Goal: Obtain resource: Download file/media

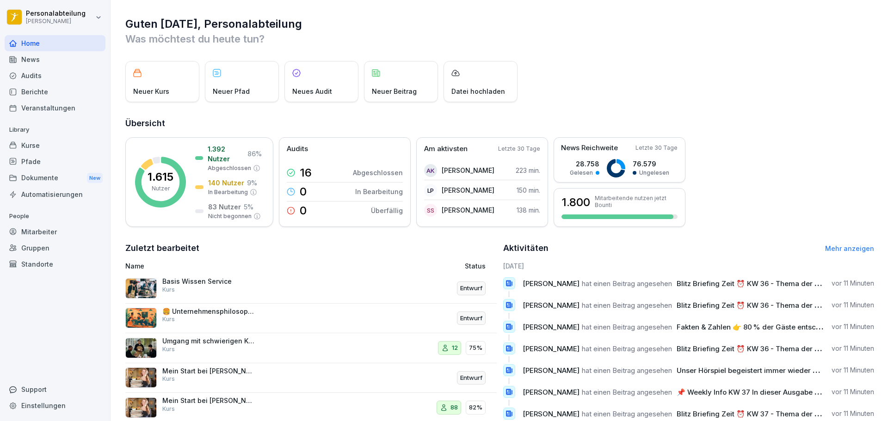
click at [26, 144] on div "Kurse" at bounding box center [55, 145] width 101 height 16
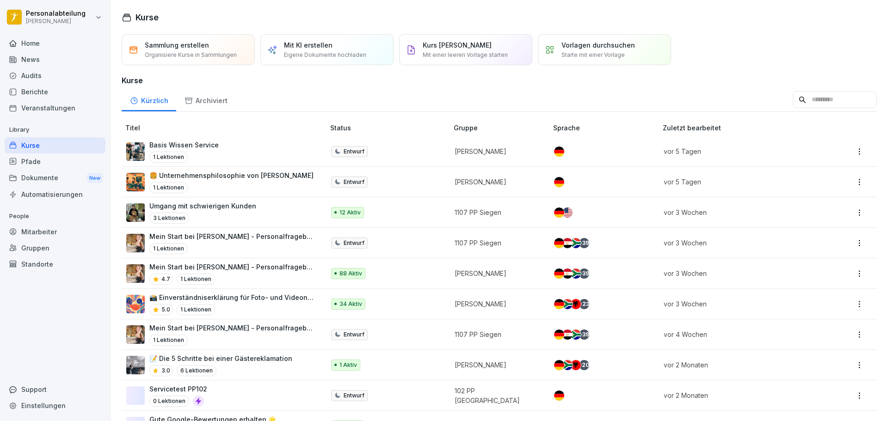
click at [255, 270] on p "Mein Start bei [PERSON_NAME] - Personalfragebogen" at bounding box center [232, 267] width 166 height 10
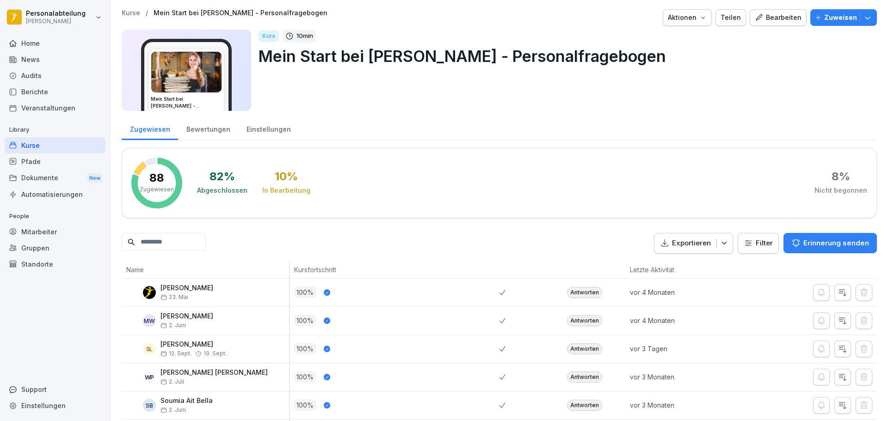
click at [186, 239] on input at bounding box center [164, 242] width 84 height 18
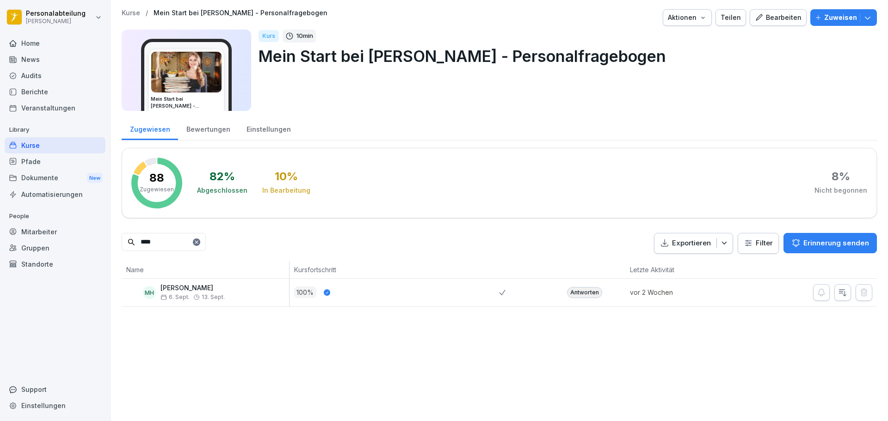
type input "****"
click at [569, 290] on div "Antworten" at bounding box center [584, 292] width 35 height 11
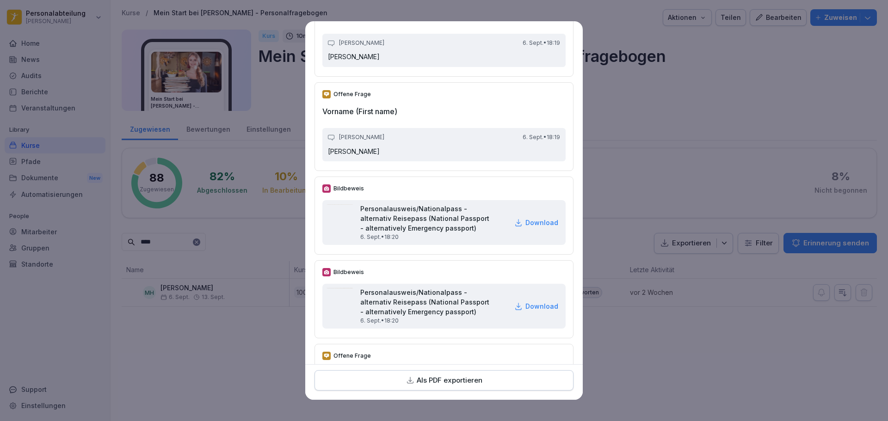
scroll to position [185, 0]
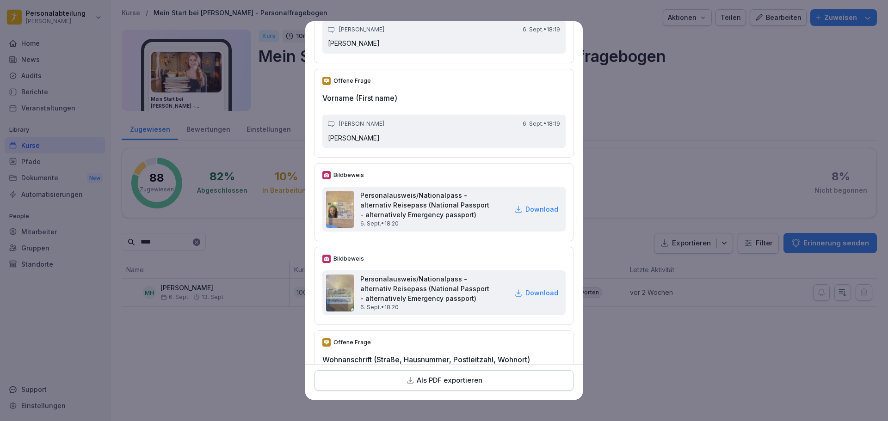
click at [539, 214] on p "Download" at bounding box center [542, 209] width 33 height 10
click at [520, 311] on div "Personalausweis/Nationalpass - alternativ Reisepass (National Passport - altern…" at bounding box center [443, 293] width 243 height 45
click at [526, 298] on p "Download" at bounding box center [542, 293] width 33 height 10
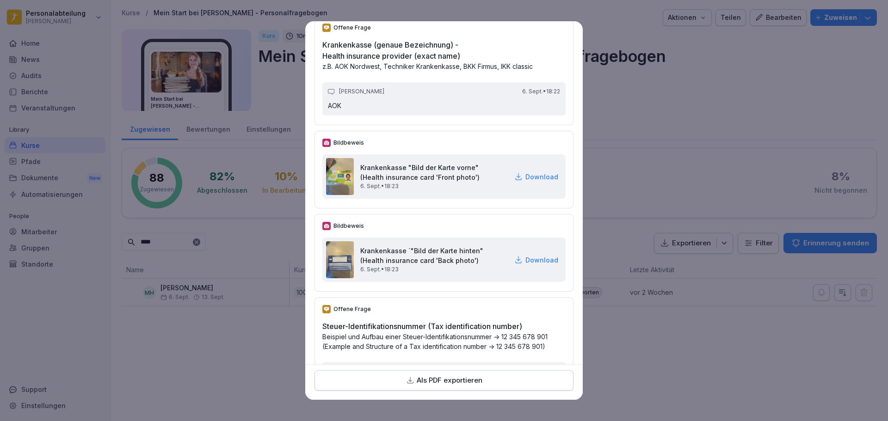
scroll to position [1527, 0]
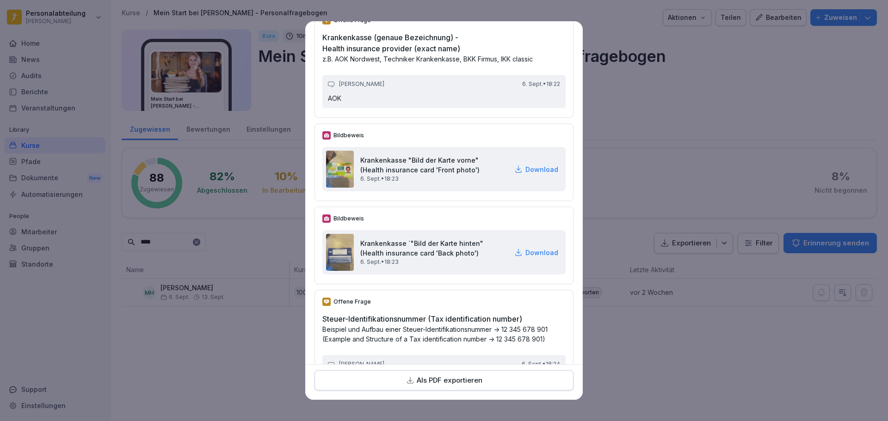
click at [526, 174] on p "Download" at bounding box center [542, 170] width 33 height 10
click at [533, 258] on p "Download" at bounding box center [542, 253] width 33 height 10
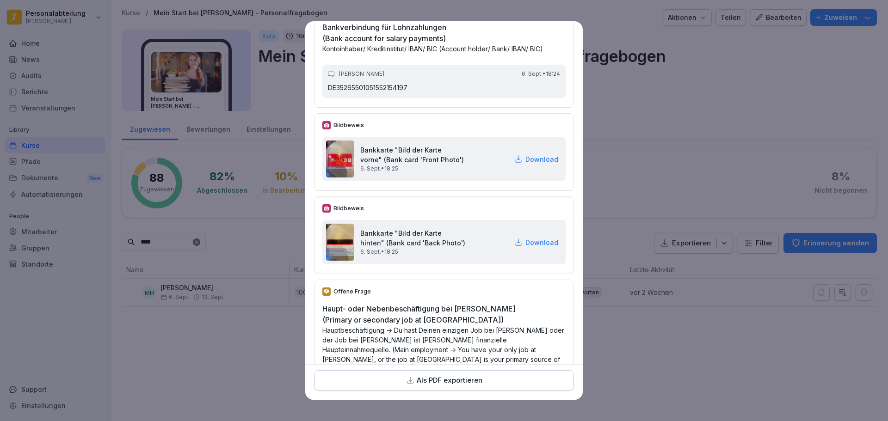
scroll to position [1943, 0]
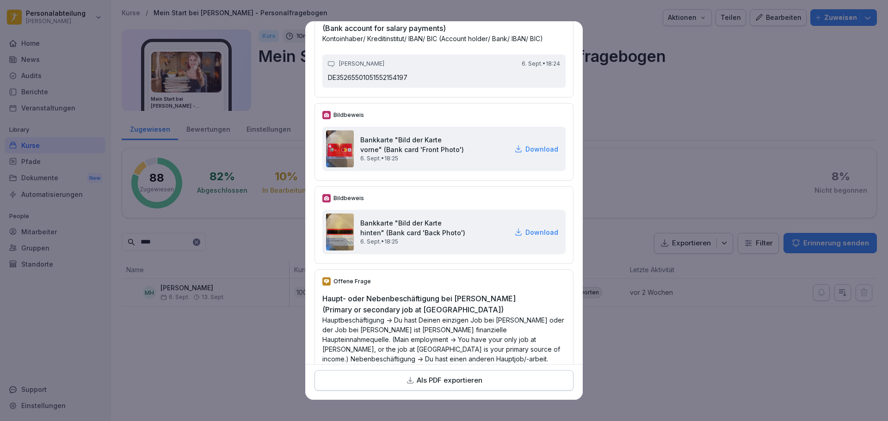
click at [536, 154] on p "Download" at bounding box center [542, 149] width 33 height 10
drag, startPoint x: 531, startPoint y: 252, endPoint x: 544, endPoint y: 239, distance: 18.0
click at [531, 237] on p "Download" at bounding box center [542, 233] width 33 height 10
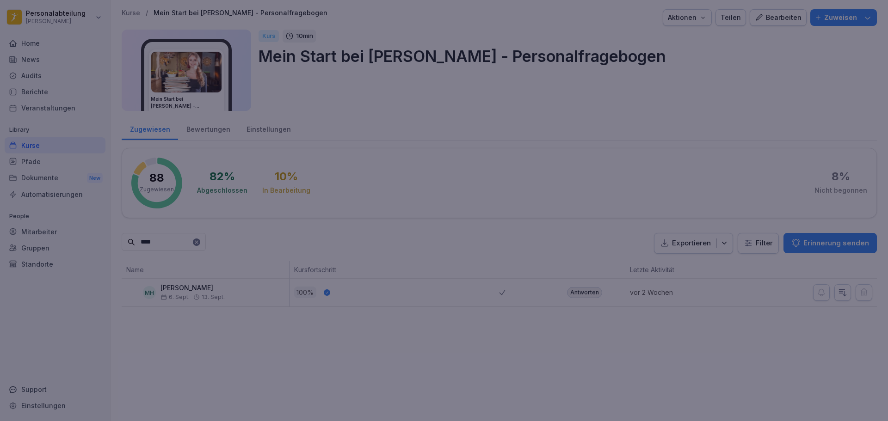
drag, startPoint x: 823, startPoint y: 1, endPoint x: 747, endPoint y: 38, distance: 84.2
click at [747, 38] on div at bounding box center [444, 210] width 888 height 421
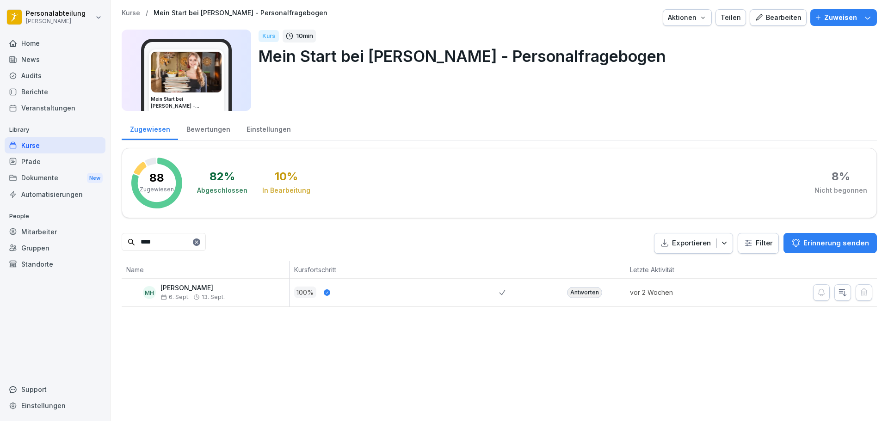
click at [587, 290] on div "Antworten" at bounding box center [584, 292] width 35 height 11
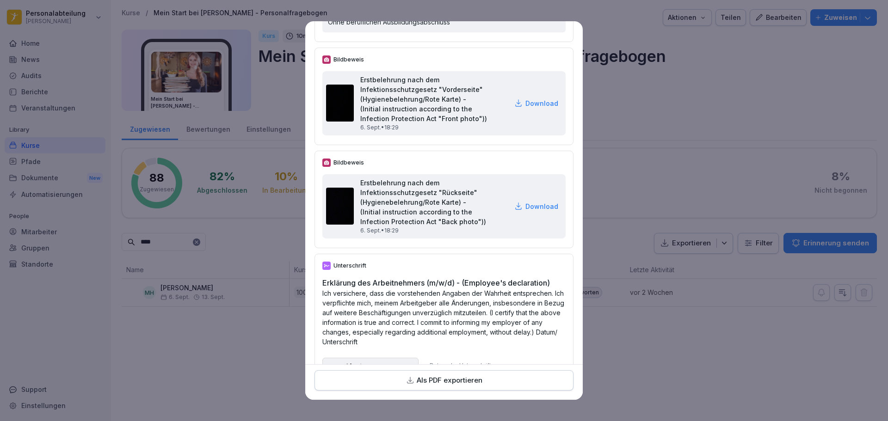
scroll to position [3100, 0]
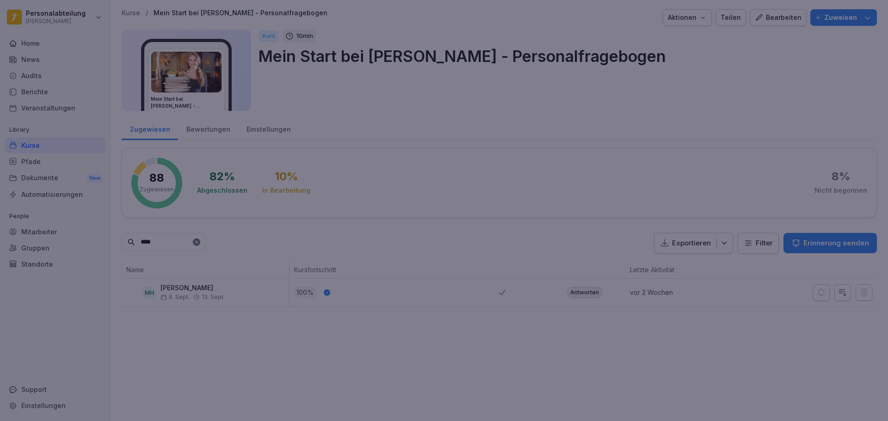
click at [235, 372] on div at bounding box center [444, 210] width 888 height 421
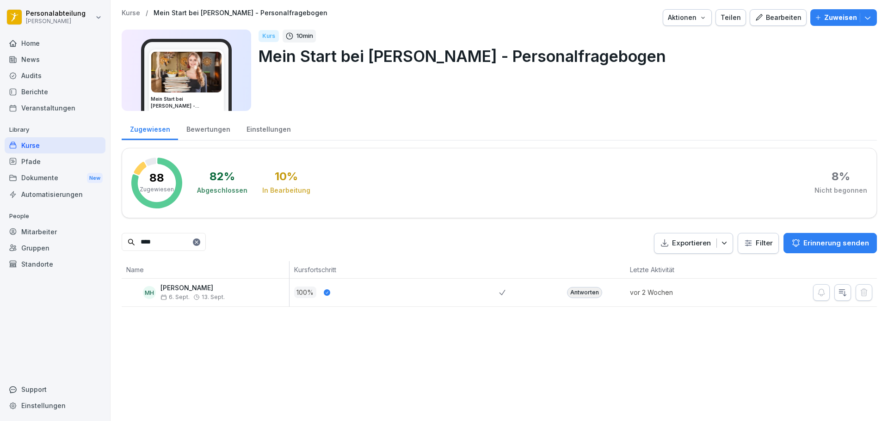
click at [52, 150] on div "Kurse" at bounding box center [55, 145] width 101 height 16
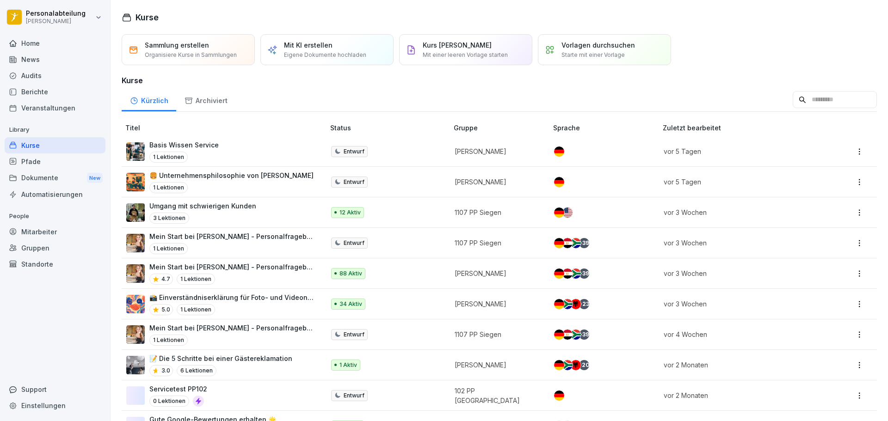
click at [265, 270] on p "Mein Start bei [PERSON_NAME] - Personalfragebogen" at bounding box center [232, 267] width 166 height 10
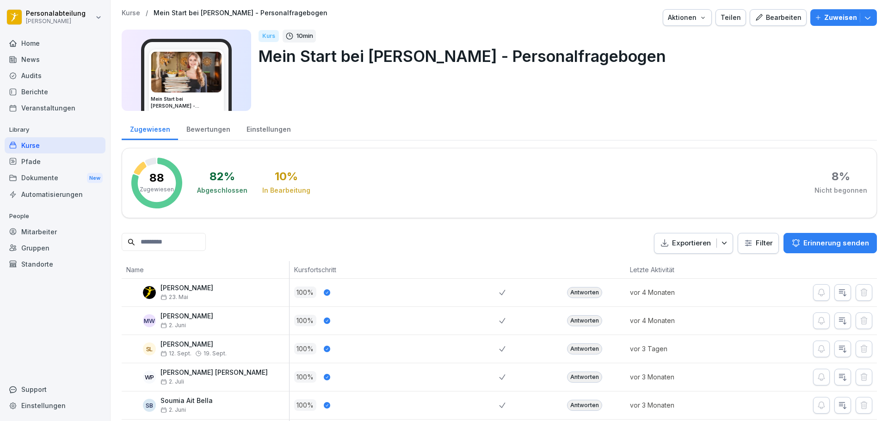
click at [175, 248] on input at bounding box center [164, 242] width 84 height 18
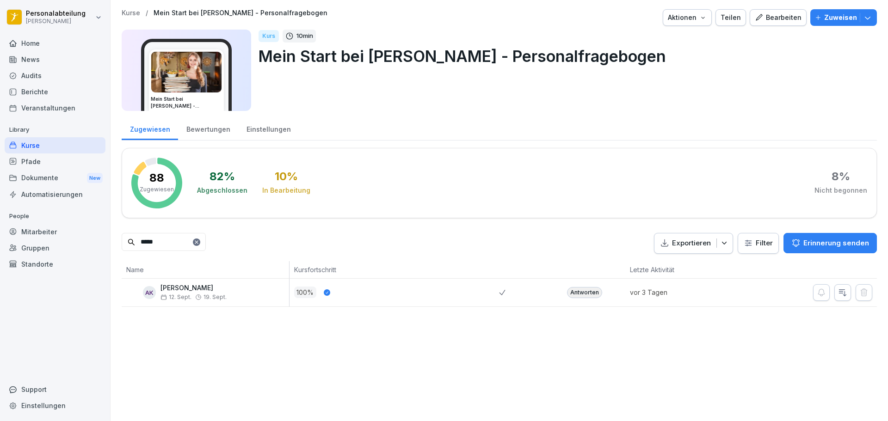
click at [570, 290] on div "Antworten" at bounding box center [584, 292] width 35 height 11
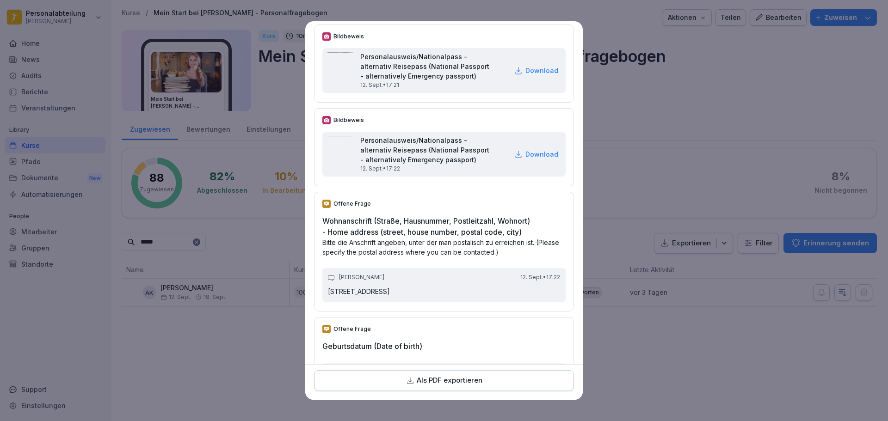
scroll to position [278, 0]
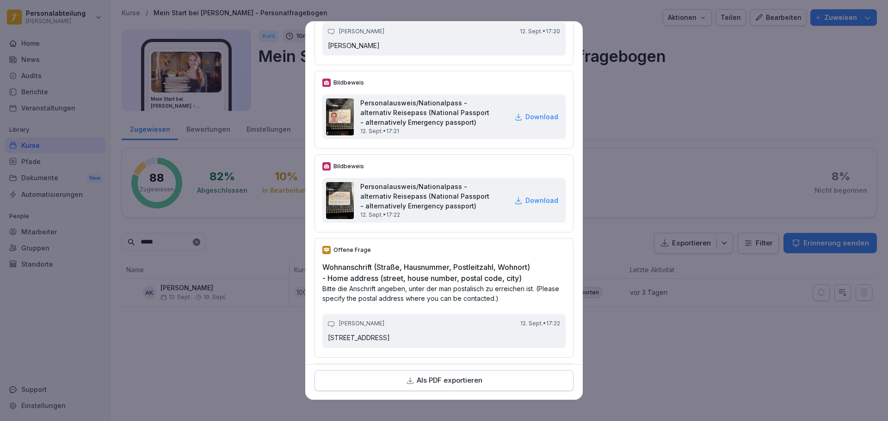
click at [538, 122] on p "Download" at bounding box center [542, 117] width 33 height 10
click at [528, 205] on p "Download" at bounding box center [542, 201] width 33 height 10
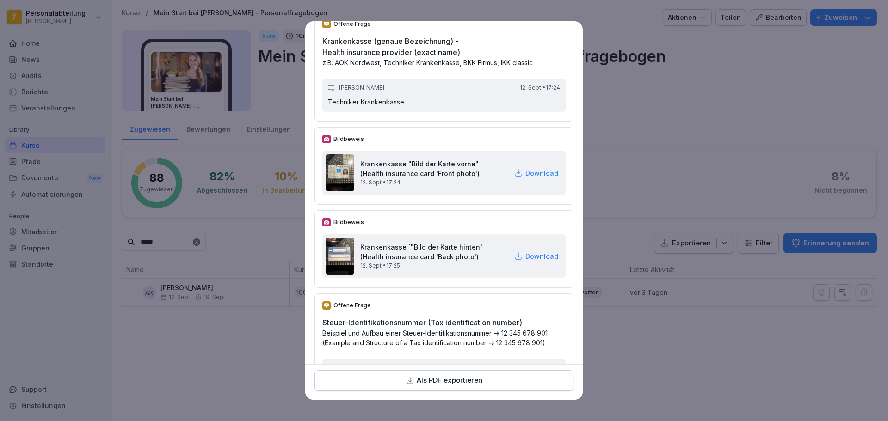
scroll to position [1527, 0]
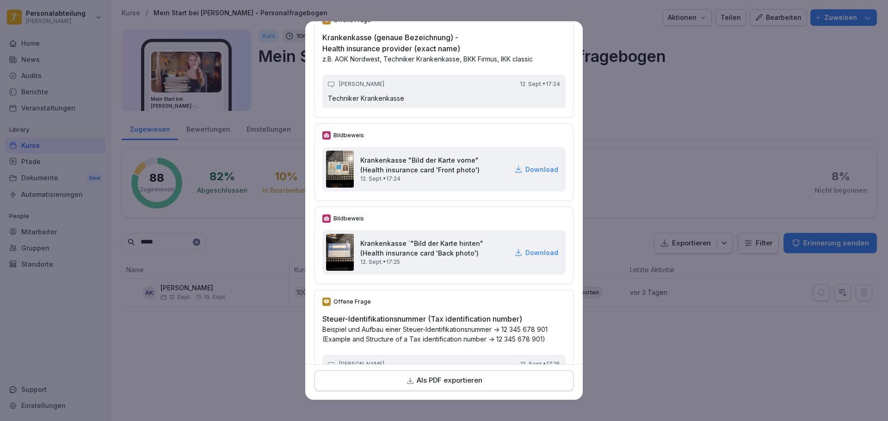
click at [527, 174] on p "Download" at bounding box center [542, 170] width 33 height 10
drag, startPoint x: 535, startPoint y: 274, endPoint x: 562, endPoint y: 248, distance: 37.9
click at [535, 258] on p "Download" at bounding box center [542, 253] width 33 height 10
click at [552, 336] on div "Offene Frage Steuer-Identifikationsnummer (Tax identification number) Beispiel …" at bounding box center [444, 344] width 259 height 108
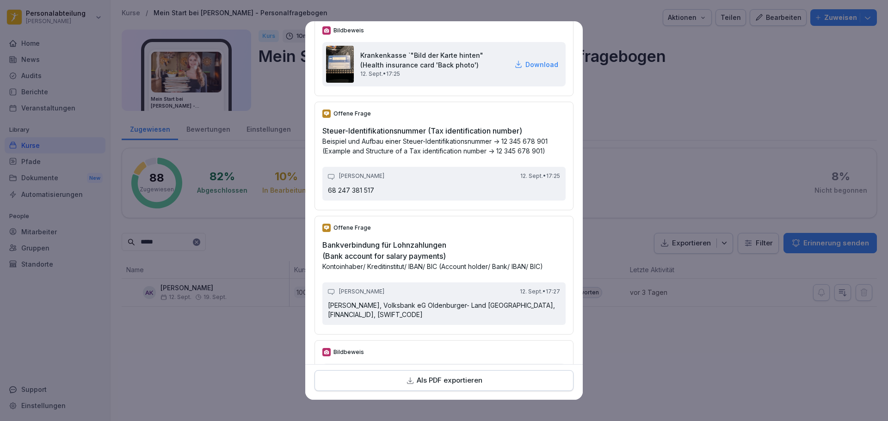
scroll to position [1851, 0]
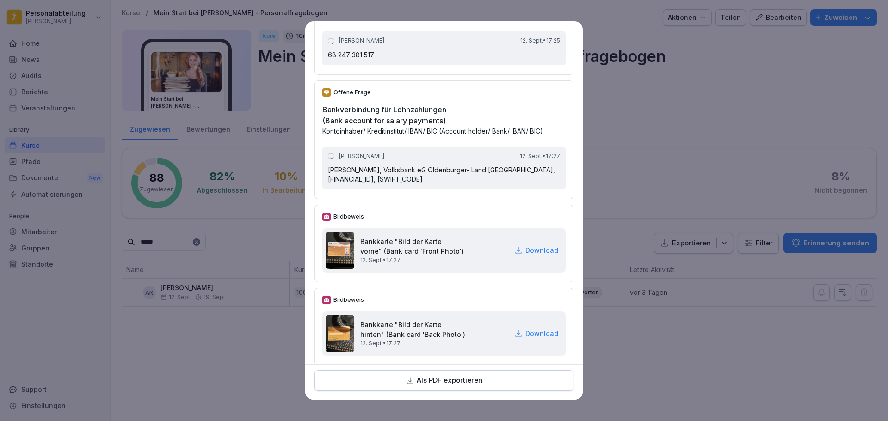
click at [529, 255] on p "Download" at bounding box center [542, 251] width 33 height 10
click at [526, 339] on p "Download" at bounding box center [542, 334] width 33 height 10
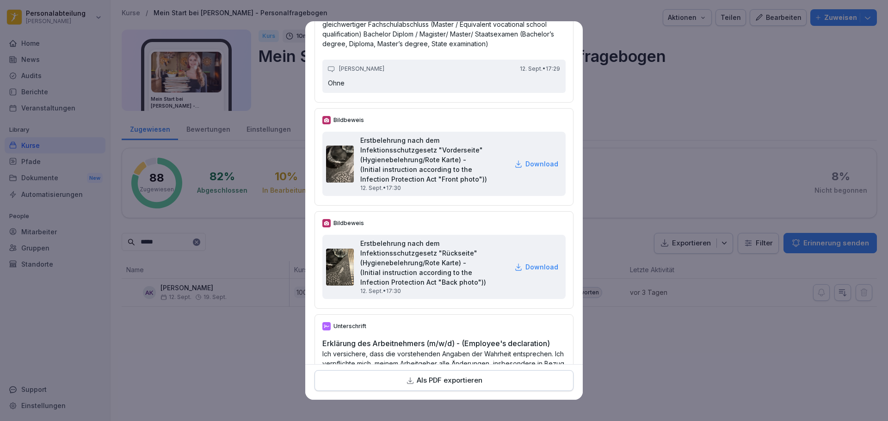
scroll to position [3015, 0]
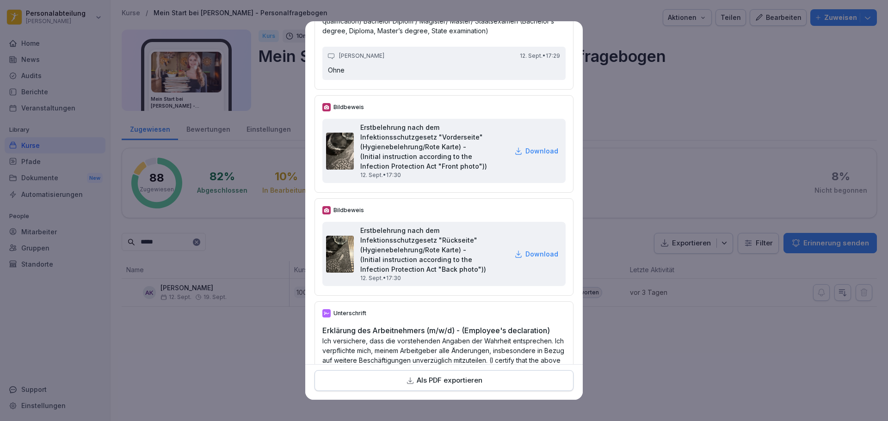
click at [526, 156] on p "Download" at bounding box center [542, 151] width 33 height 10
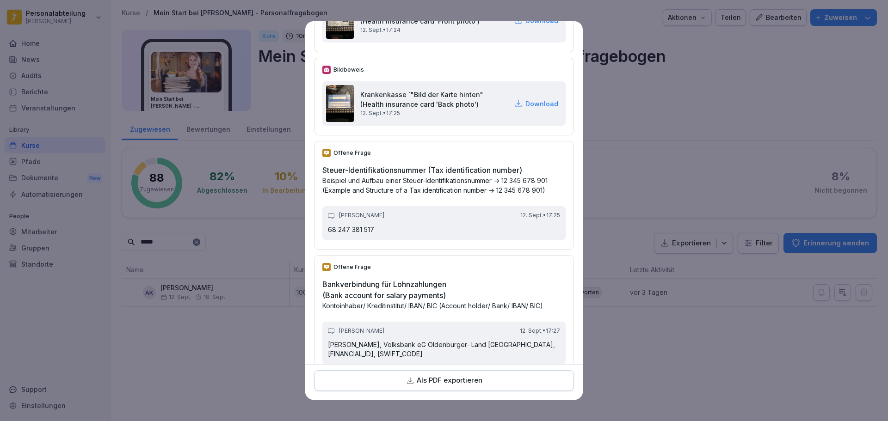
scroll to position [1648, 0]
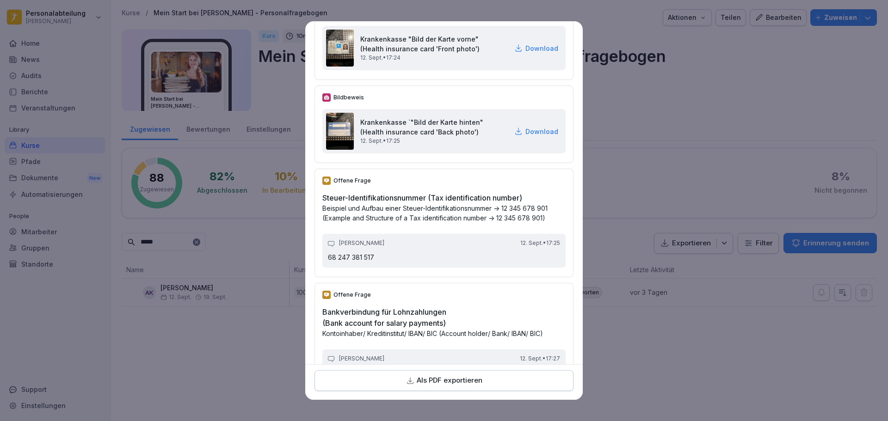
click at [526, 53] on p "Download" at bounding box center [542, 48] width 33 height 10
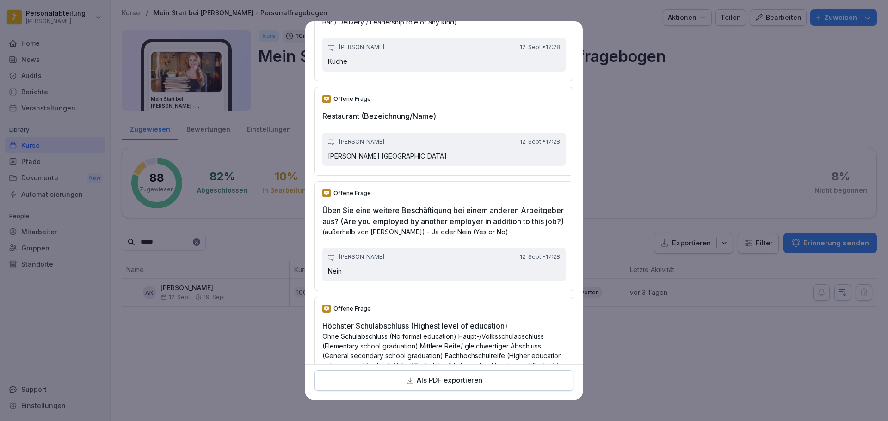
scroll to position [2712, 0]
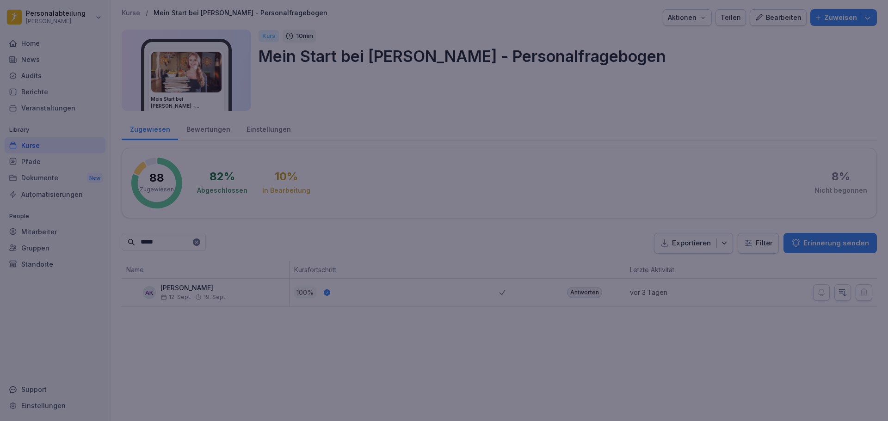
click at [637, 381] on div at bounding box center [444, 210] width 888 height 421
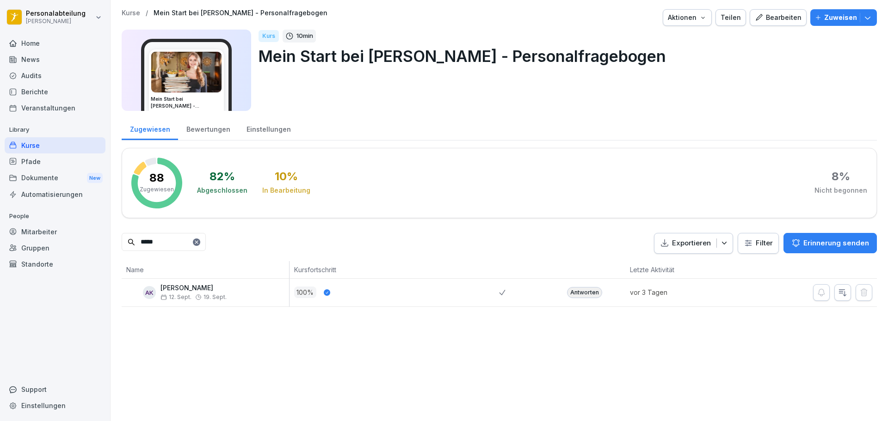
drag, startPoint x: 185, startPoint y: 246, endPoint x: 62, endPoint y: 245, distance: 122.6
click at [62, 245] on div "Personalabteilung [PERSON_NAME] Home News Audits Berichte Veranstaltungen Libra…" at bounding box center [444, 210] width 888 height 421
type input "******"
click at [587, 290] on div "Antworten" at bounding box center [584, 292] width 35 height 11
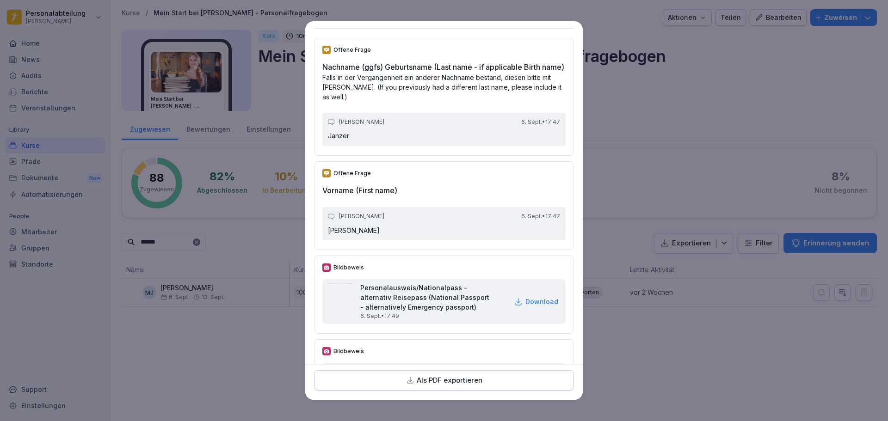
scroll to position [185, 0]
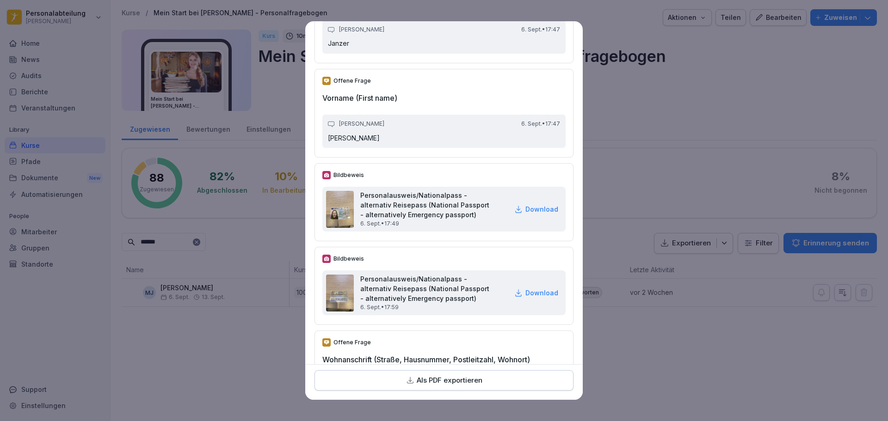
click at [526, 214] on p "Download" at bounding box center [542, 209] width 33 height 10
click at [531, 298] on p "Download" at bounding box center [542, 293] width 33 height 10
click at [467, 368] on div "Als PDF exportieren" at bounding box center [444, 383] width 278 height 36
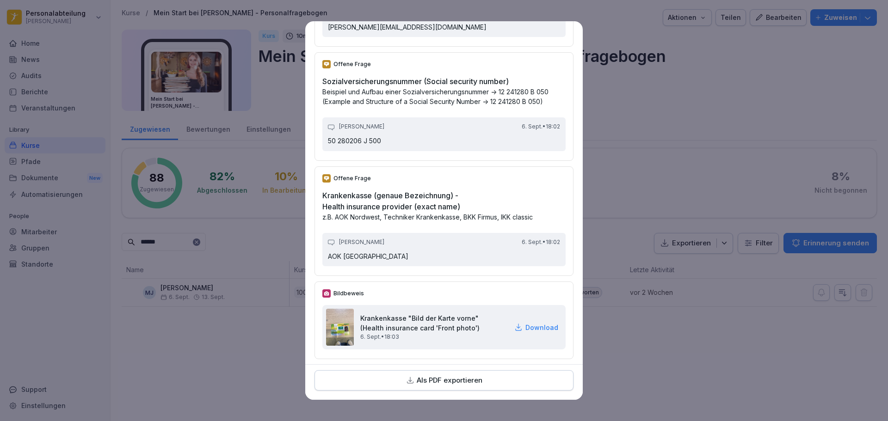
scroll to position [1527, 0]
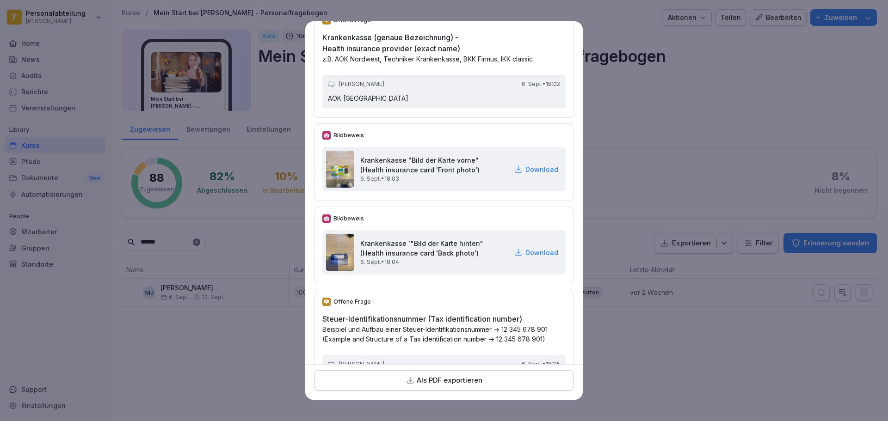
click at [526, 174] on p "Download" at bounding box center [542, 170] width 33 height 10
drag, startPoint x: 524, startPoint y: 273, endPoint x: 680, endPoint y: 57, distance: 266.2
click at [526, 258] on p "Download" at bounding box center [542, 253] width 33 height 10
click at [489, 31] on div "Offene Frage Krankenkasse (genaue Bezeichnung) - Health insurance provider (exa…" at bounding box center [444, 63] width 259 height 110
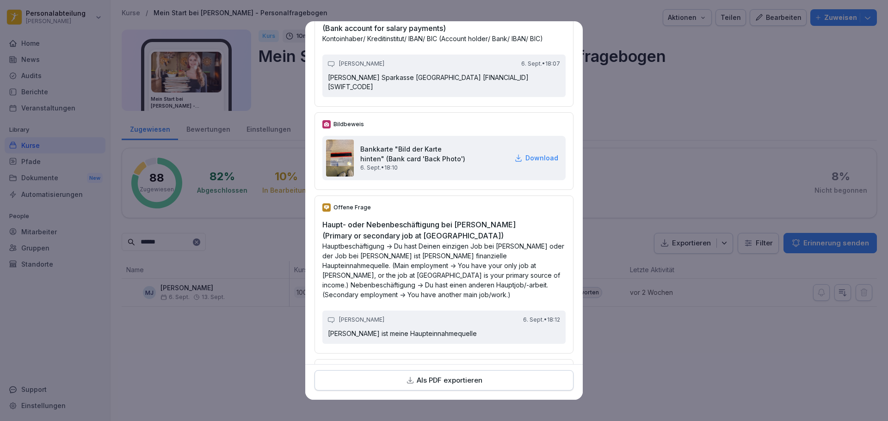
scroll to position [1897, 0]
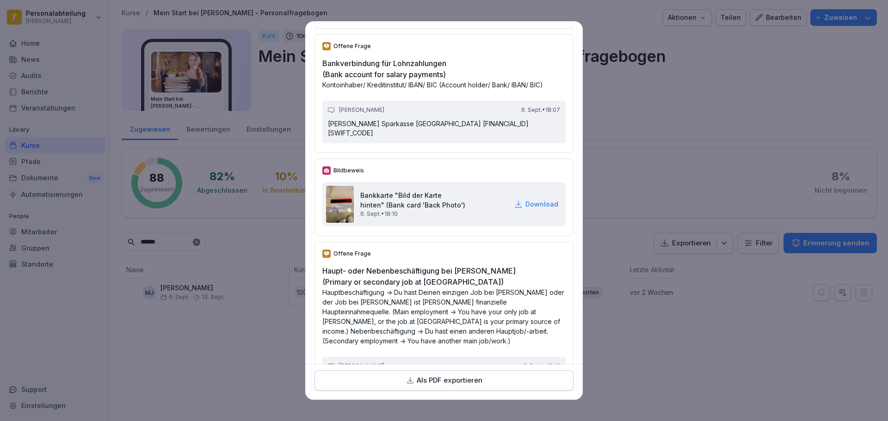
click at [533, 209] on p "Download" at bounding box center [542, 204] width 33 height 10
click at [483, 329] on p "Hauptbeschäftigung -> Du hast Deinen einzigen Job bei [PERSON_NAME] oder der Jo…" at bounding box center [443, 317] width 243 height 58
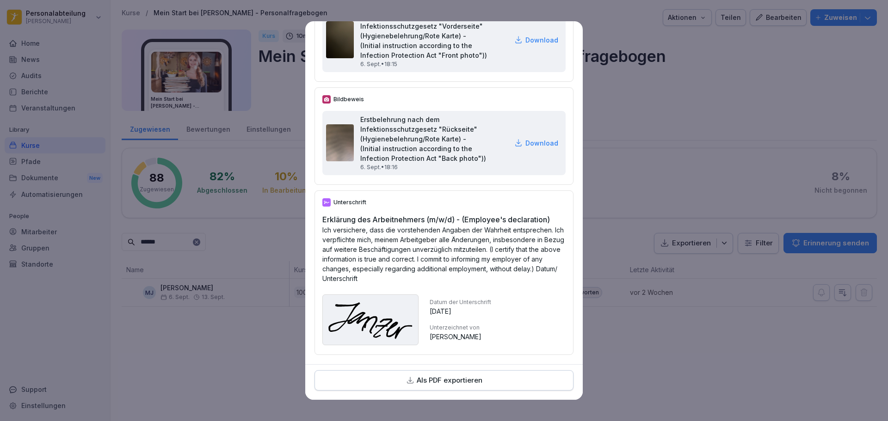
scroll to position [3227, 0]
